Goal: Information Seeking & Learning: Learn about a topic

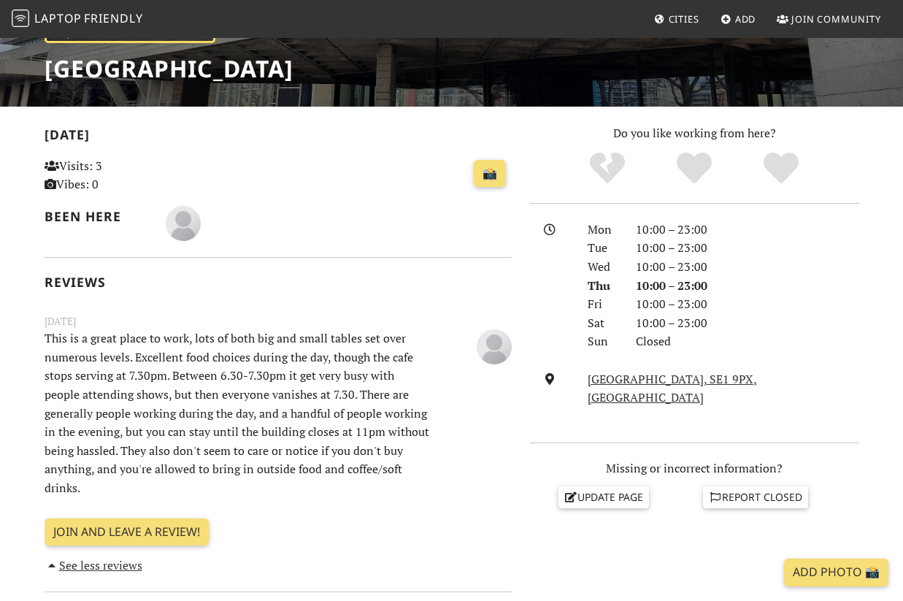
scroll to position [235, 0]
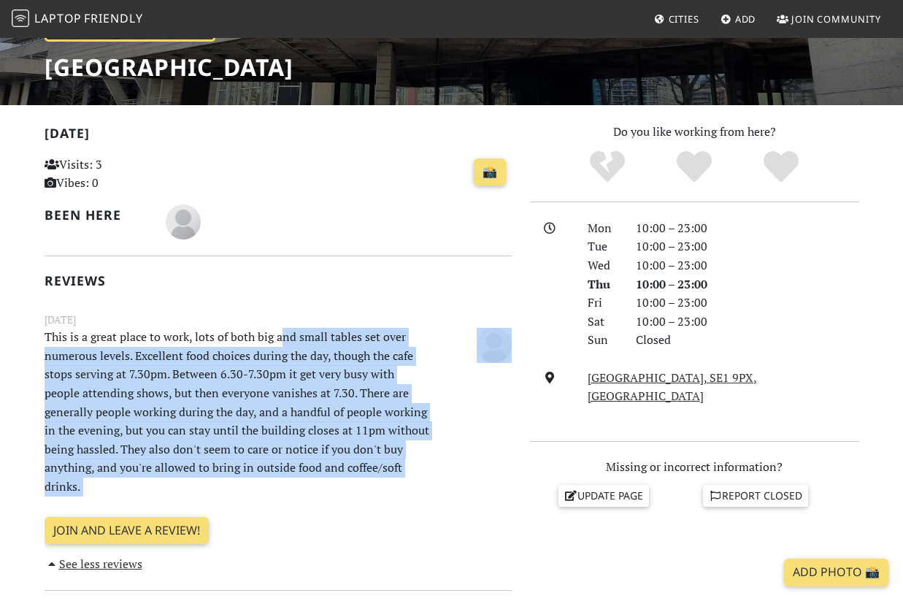
drag, startPoint x: 283, startPoint y: 339, endPoint x: 447, endPoint y: 396, distance: 173.9
click at [447, 396] on div "[DATE] This is a great place to work, lots of both big and small tables set ove…" at bounding box center [279, 405] width 486 height 187
click at [447, 396] on div at bounding box center [480, 413] width 81 height 171
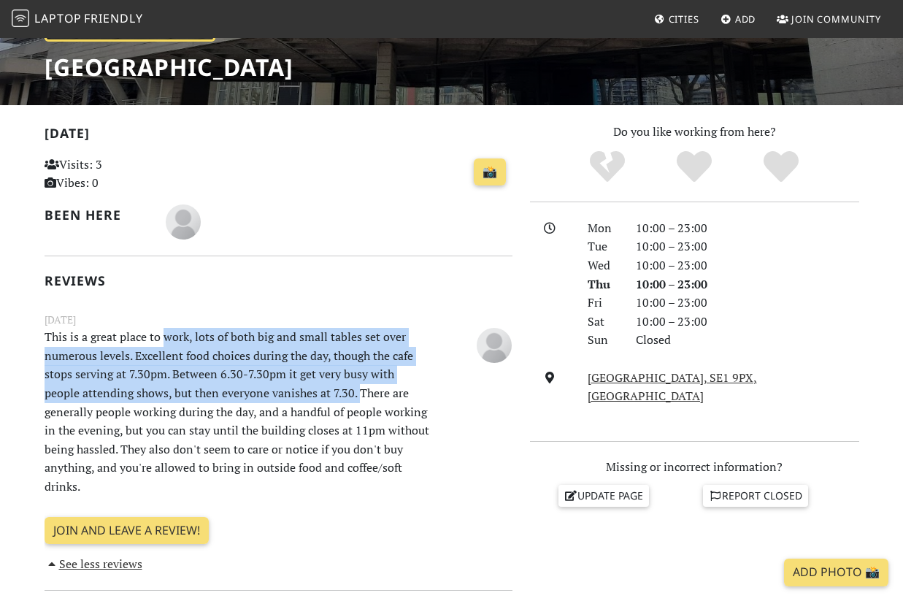
drag, startPoint x: 166, startPoint y: 340, endPoint x: 321, endPoint y: 389, distance: 162.6
click at [321, 389] on p "This is a great place to work, lots of both big and small tables set over numer…" at bounding box center [238, 412] width 405 height 168
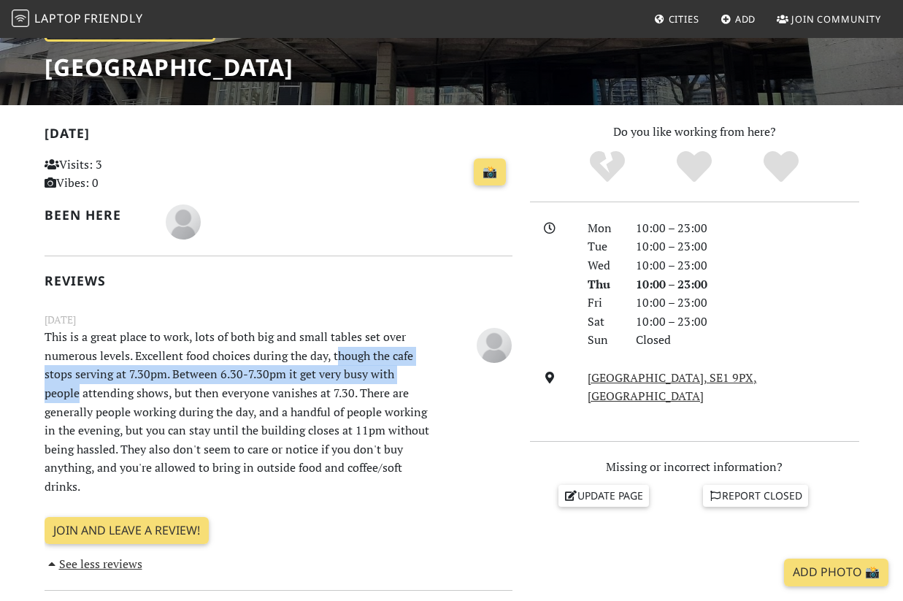
drag, startPoint x: 339, startPoint y: 356, endPoint x: 435, endPoint y: 371, distance: 97.6
click at [435, 371] on p "This is a great place to work, lots of both big and small tables set over numer…" at bounding box center [238, 412] width 405 height 168
drag, startPoint x: 228, startPoint y: 347, endPoint x: 338, endPoint y: 388, distance: 117.6
click at [337, 388] on p "This is a great place to work, lots of both big and small tables set over numer…" at bounding box center [238, 412] width 405 height 168
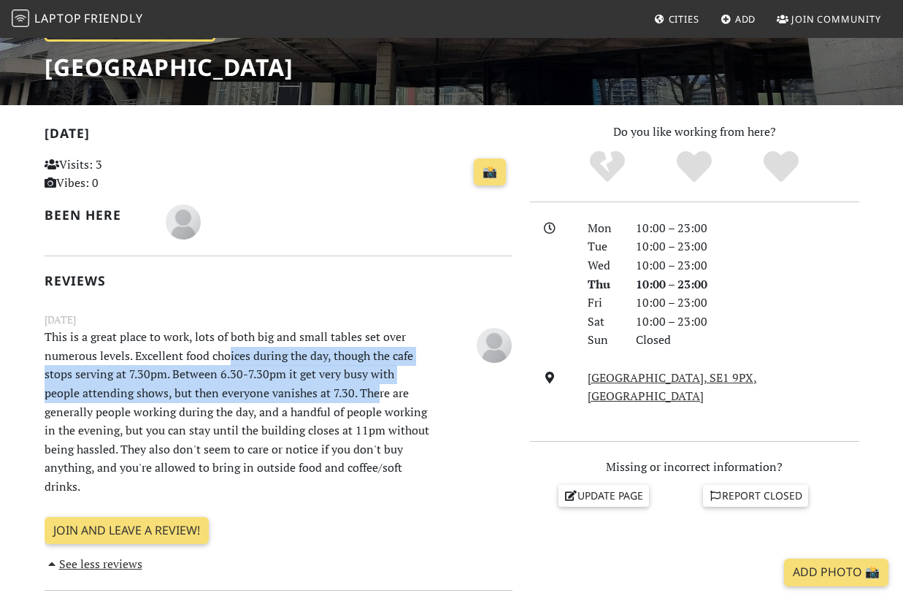
click at [338, 388] on p "This is a great place to work, lots of both big and small tables set over numer…" at bounding box center [238, 412] width 405 height 168
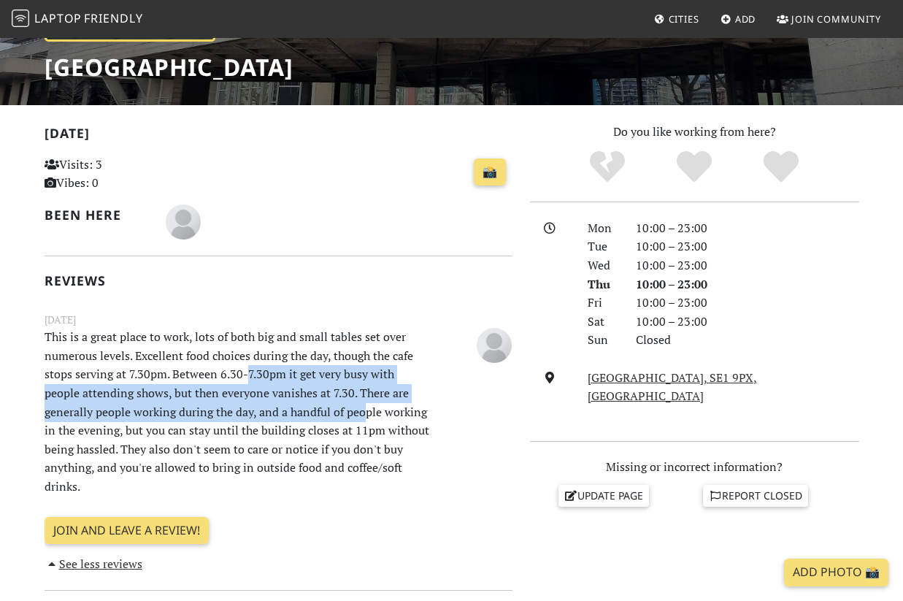
drag, startPoint x: 251, startPoint y: 378, endPoint x: 316, endPoint y: 411, distance: 72.5
click at [316, 411] on p "This is a great place to work, lots of both big and small tables set over numer…" at bounding box center [238, 412] width 405 height 168
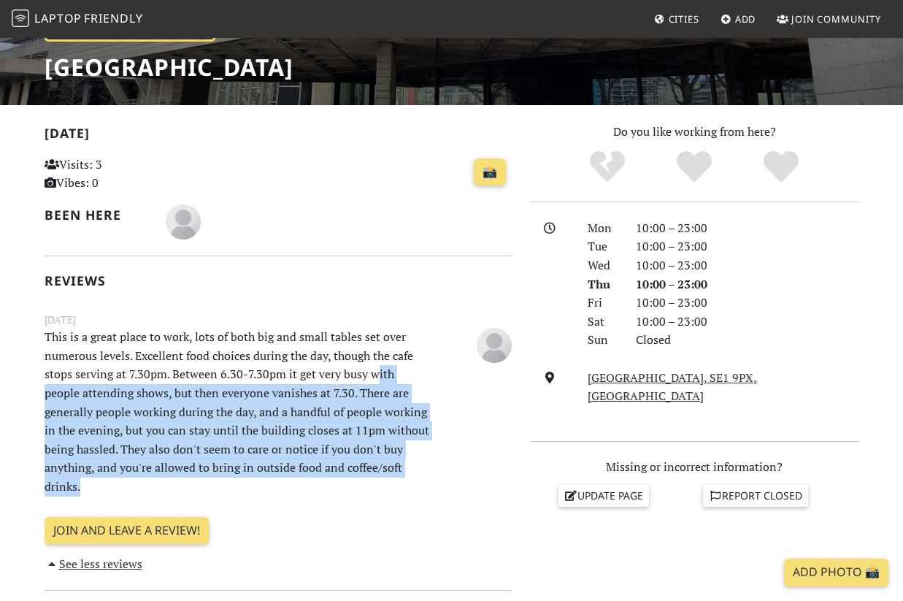
drag, startPoint x: 375, startPoint y: 369, endPoint x: 424, endPoint y: 479, distance: 120.4
click at [424, 479] on div "[DATE] This is a great place to work, lots of both big and small tables set ove…" at bounding box center [279, 405] width 486 height 187
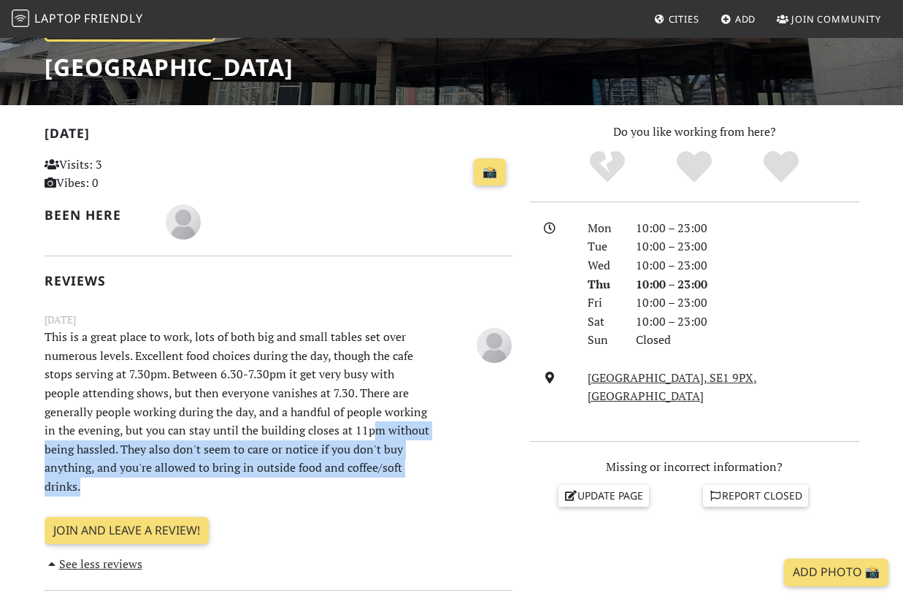
drag, startPoint x: 339, startPoint y: 432, endPoint x: 426, endPoint y: 467, distance: 93.7
click at [426, 468] on p "This is a great place to work, lots of both big and small tables set over numer…" at bounding box center [238, 412] width 405 height 168
click at [426, 467] on p "This is a great place to work, lots of both big and small tables set over numer…" at bounding box center [238, 412] width 405 height 168
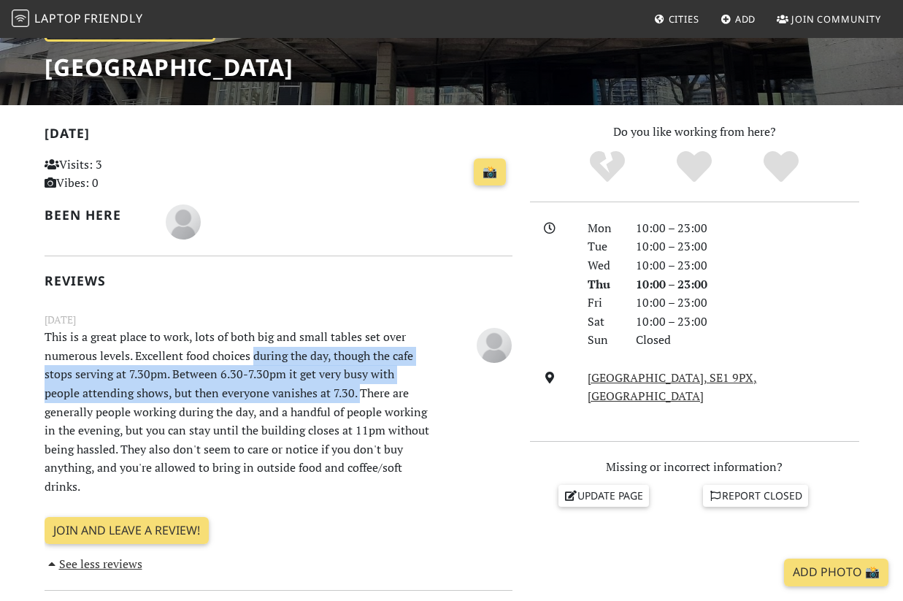
drag, startPoint x: 253, startPoint y: 350, endPoint x: 323, endPoint y: 399, distance: 85.5
click at [323, 399] on p "This is a great place to work, lots of both big and small tables set over numer…" at bounding box center [238, 412] width 405 height 168
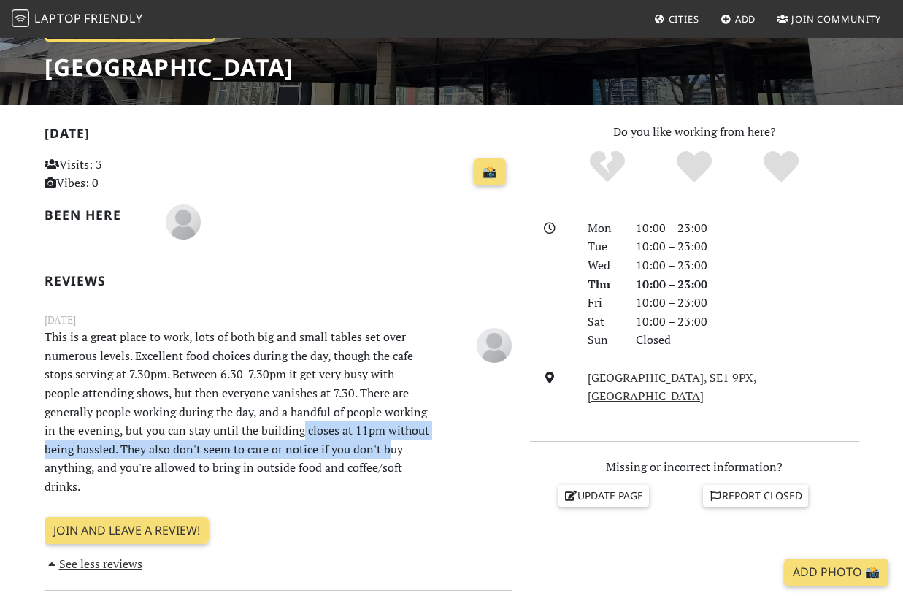
drag, startPoint x: 266, startPoint y: 424, endPoint x: 354, endPoint y: 456, distance: 93.8
click at [354, 456] on p "This is a great place to work, lots of both big and small tables set over numer…" at bounding box center [238, 412] width 405 height 168
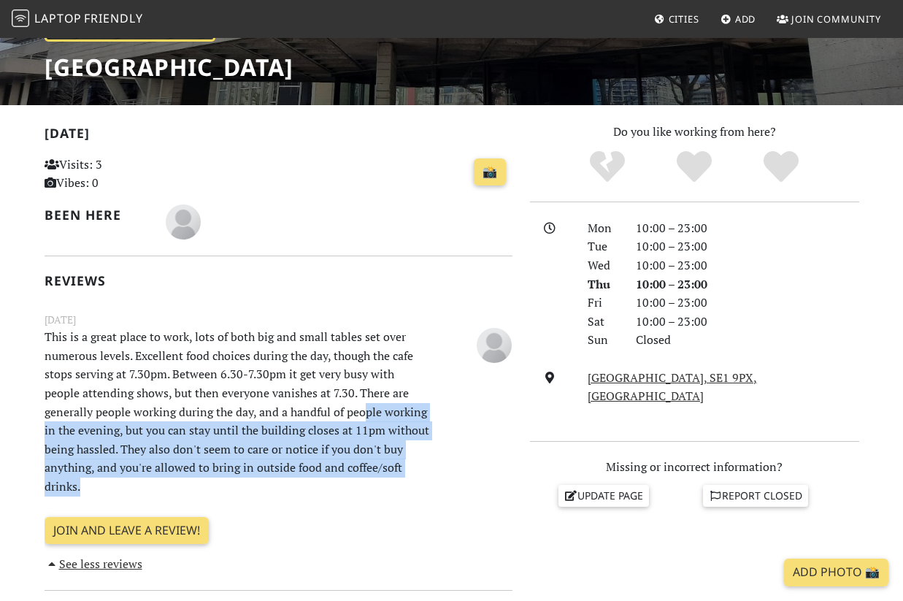
drag, startPoint x: 314, startPoint y: 415, endPoint x: 389, endPoint y: 464, distance: 89.1
click at [389, 464] on p "This is a great place to work, lots of both big and small tables set over numer…" at bounding box center [238, 412] width 405 height 168
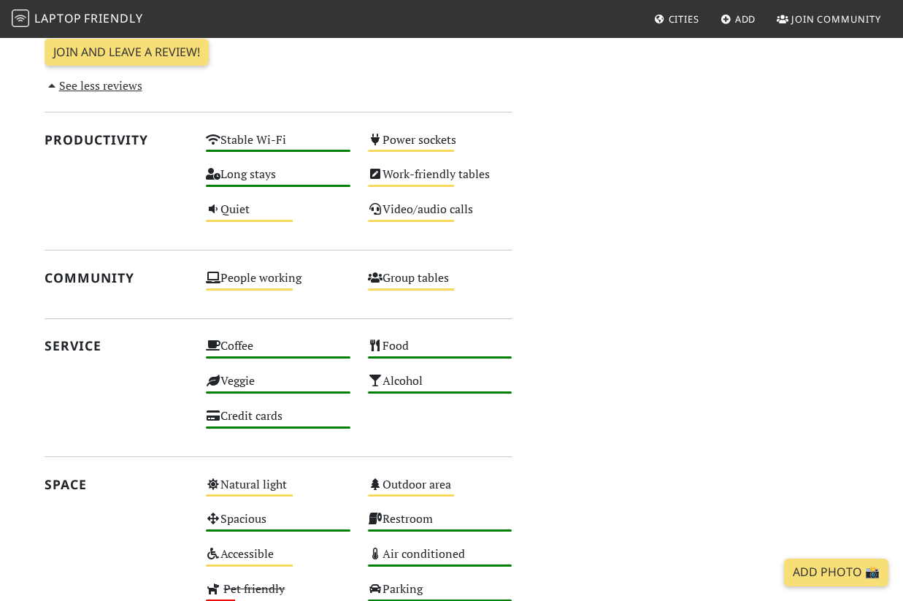
scroll to position [914, 0]
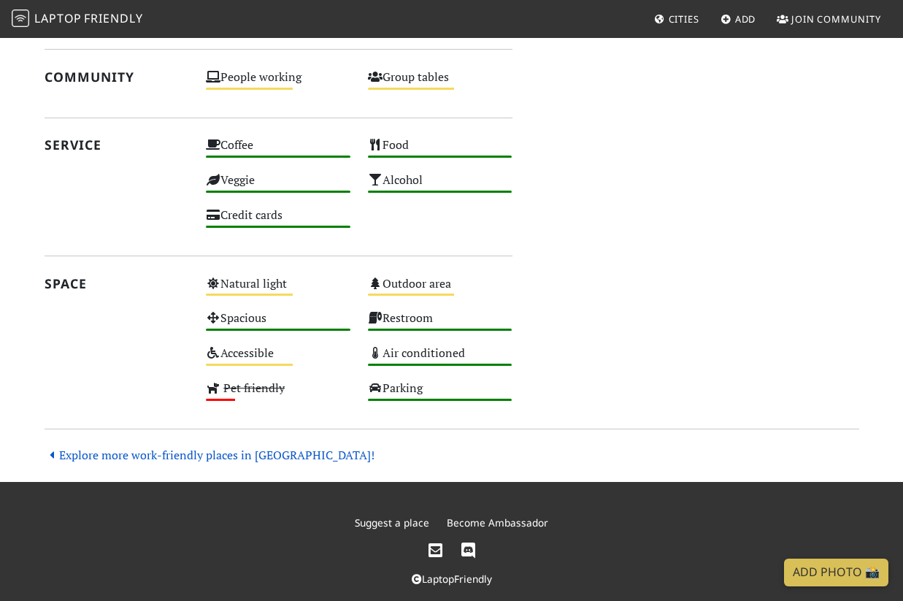
click at [173, 447] on link "Explore more work-friendly places in [GEOGRAPHIC_DATA]!" at bounding box center [210, 455] width 330 height 16
